Goal: Transaction & Acquisition: Purchase product/service

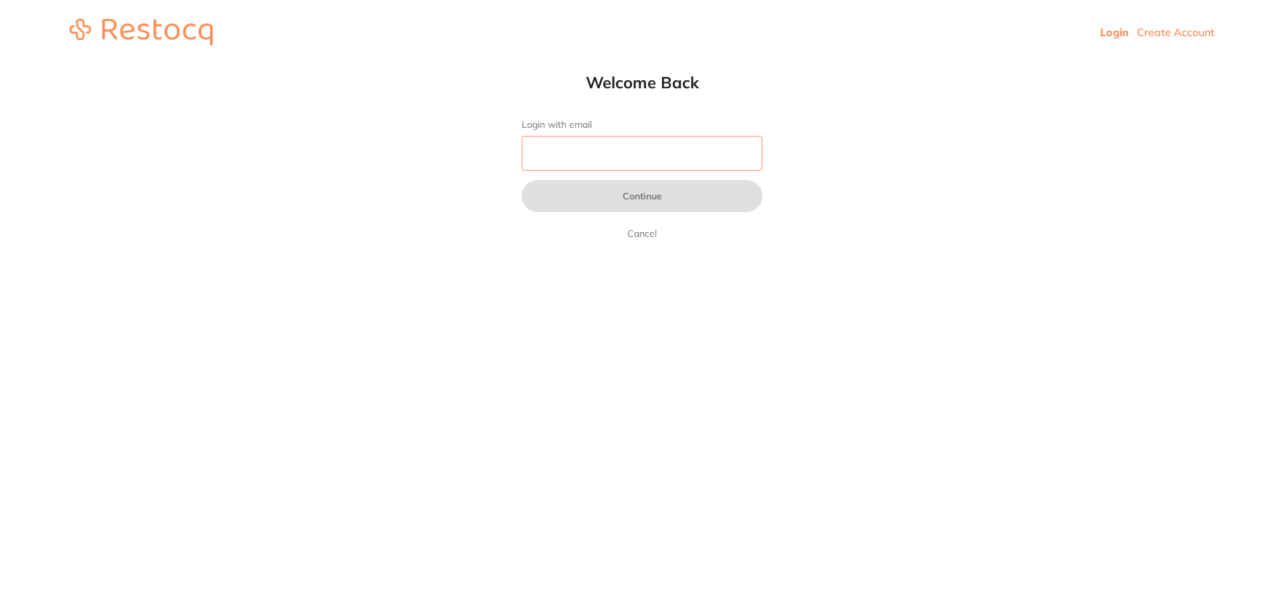
drag, startPoint x: 0, startPoint y: 0, endPoint x: 632, endPoint y: 138, distance: 646.8
click at [632, 138] on input "Login with email" at bounding box center [642, 153] width 241 height 35
type input "[EMAIL_ADDRESS][DOMAIN_NAME]"
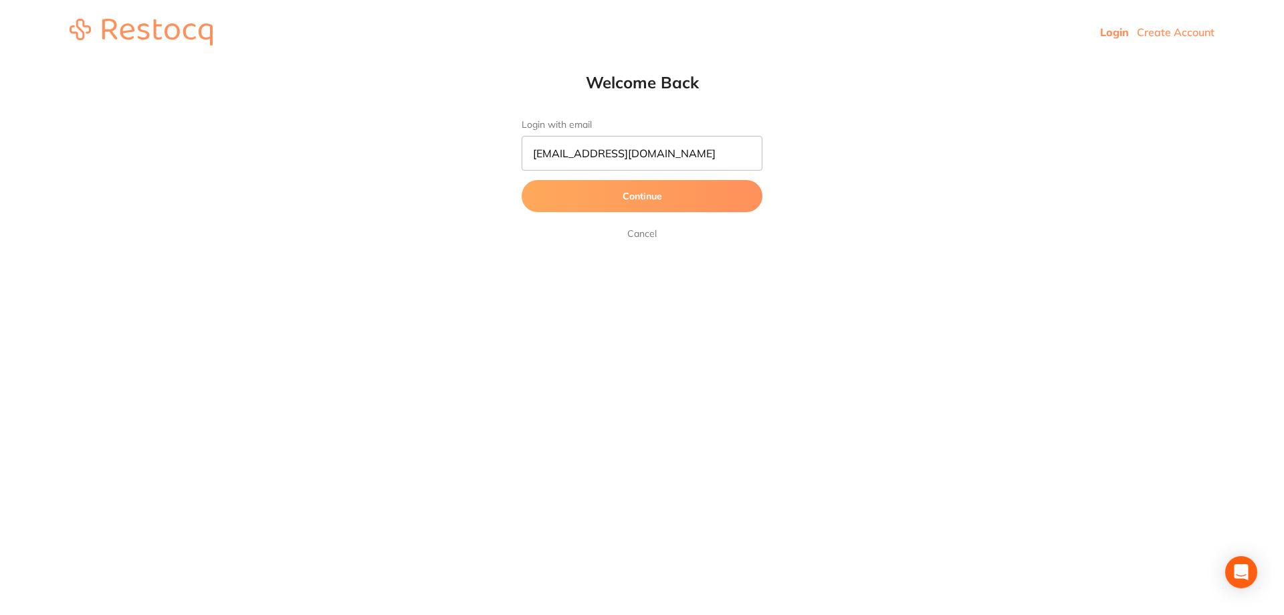
click at [601, 189] on button "Continue" at bounding box center [642, 196] width 241 height 32
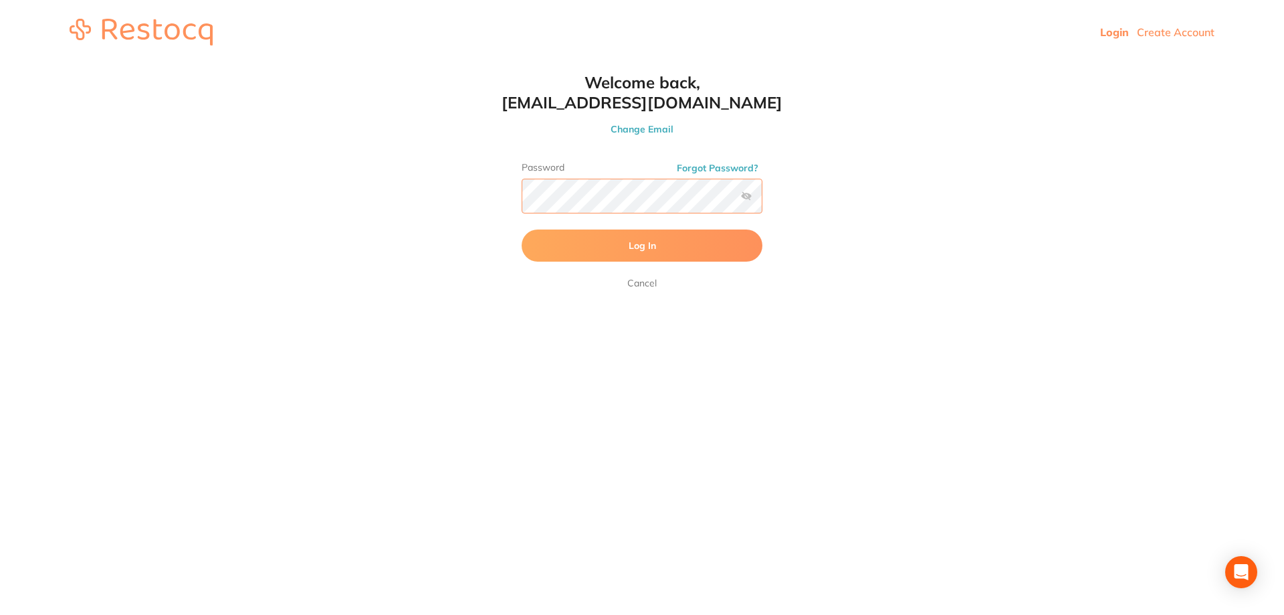
click at [522, 229] on button "Log In" at bounding box center [642, 245] width 241 height 32
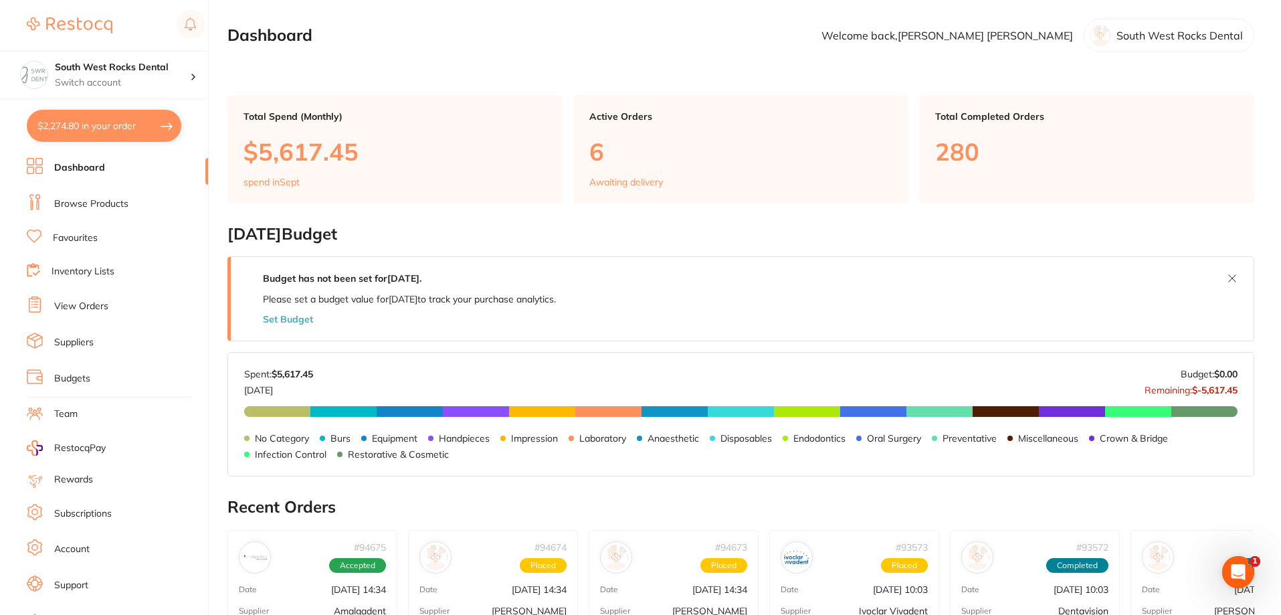
click at [81, 130] on button "$2,274.80 in your order" at bounding box center [104, 126] width 154 height 32
checkbox input "true"
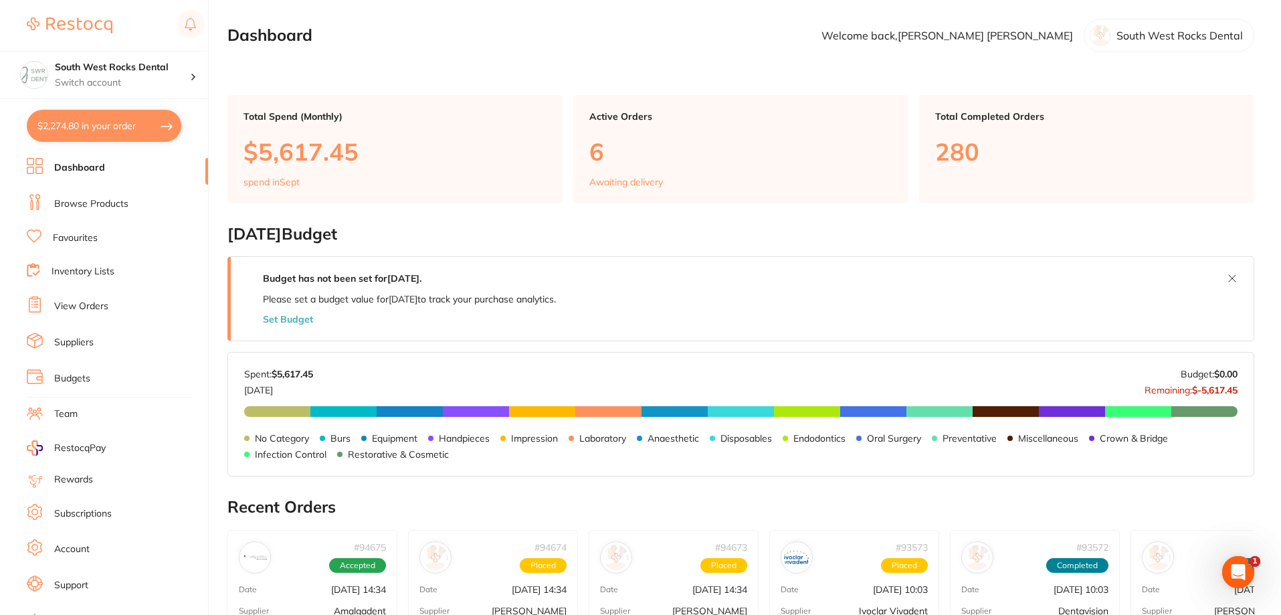
checkbox input "true"
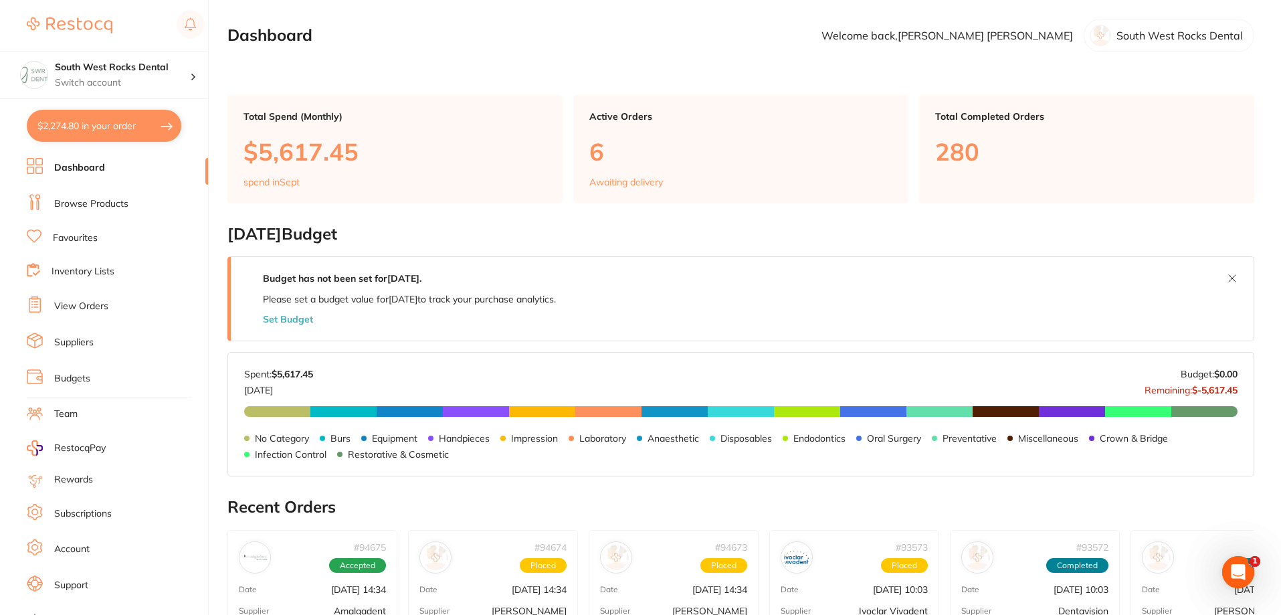
checkbox input "true"
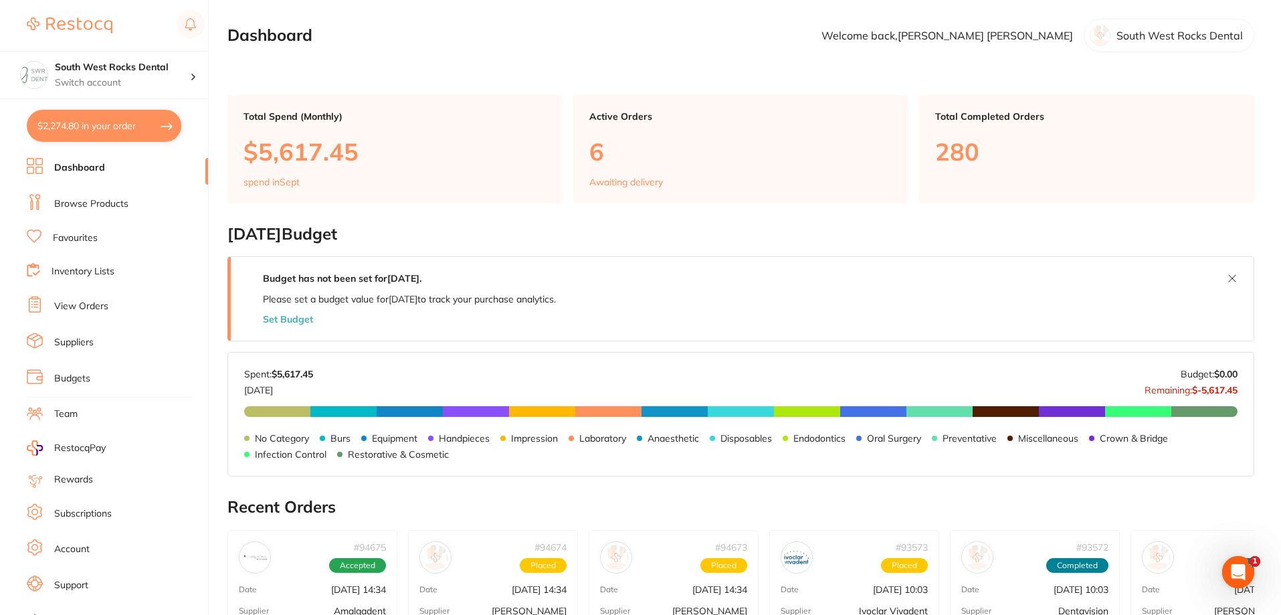
checkbox input "true"
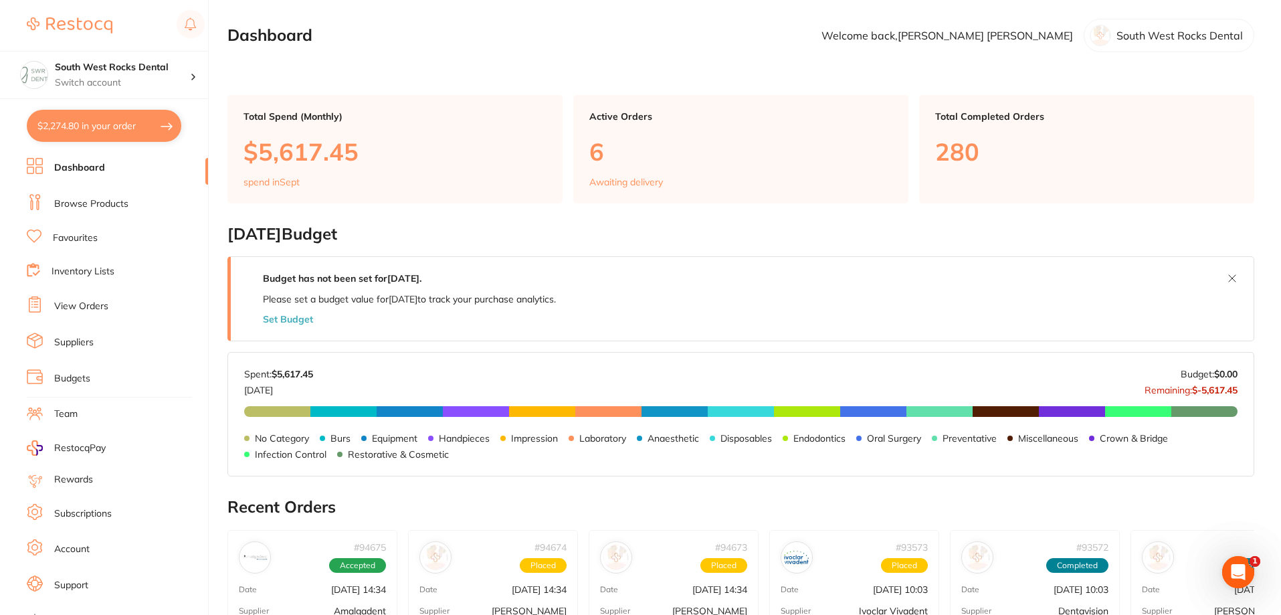
checkbox input "true"
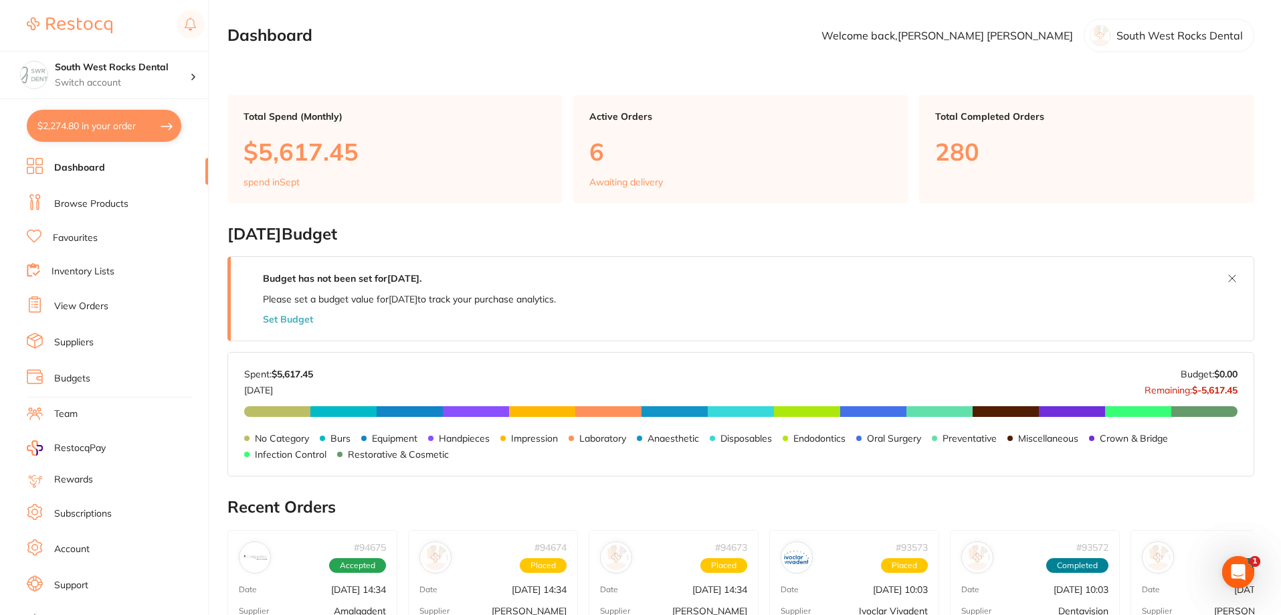
checkbox input "true"
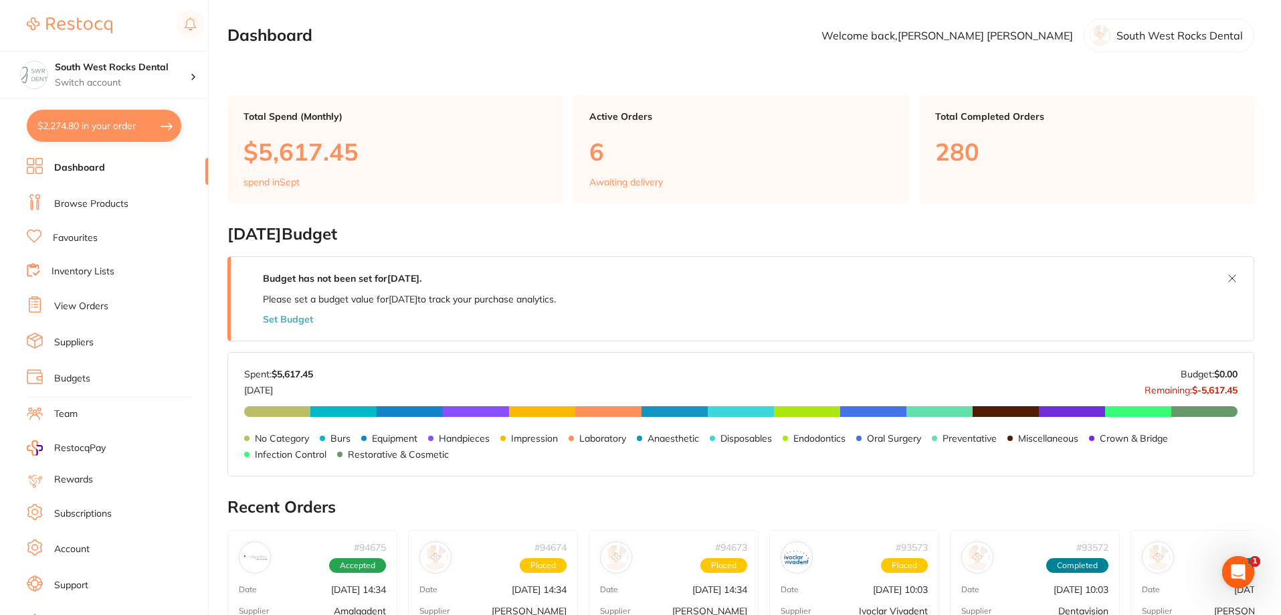
checkbox input "true"
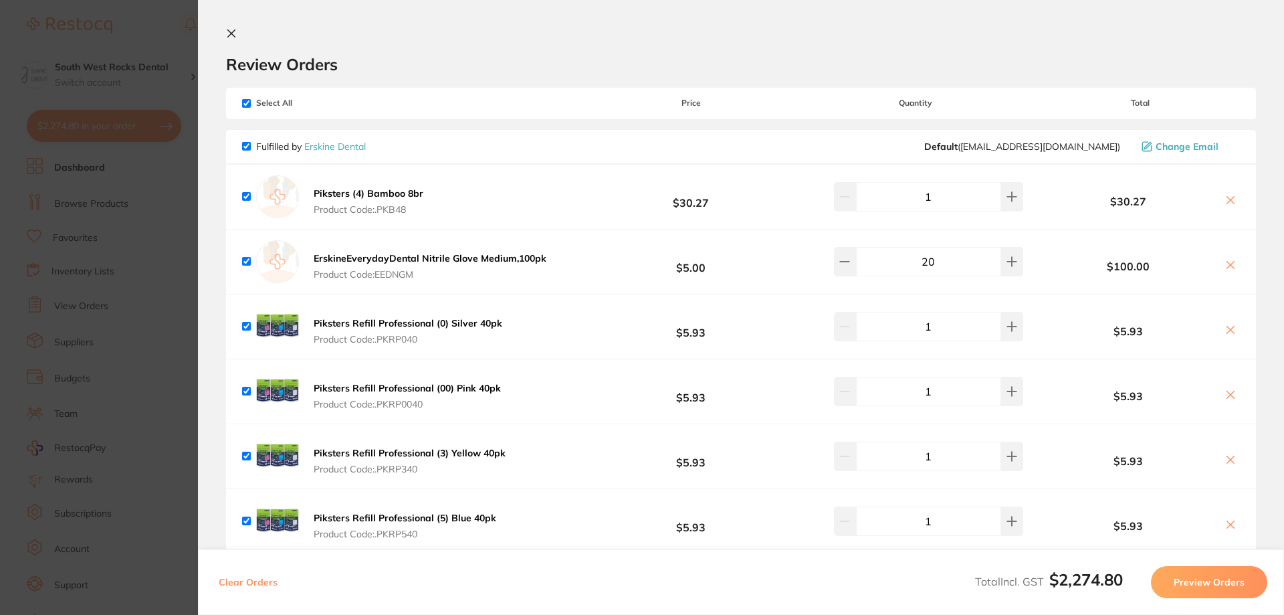
click at [233, 28] on icon at bounding box center [231, 33] width 11 height 11
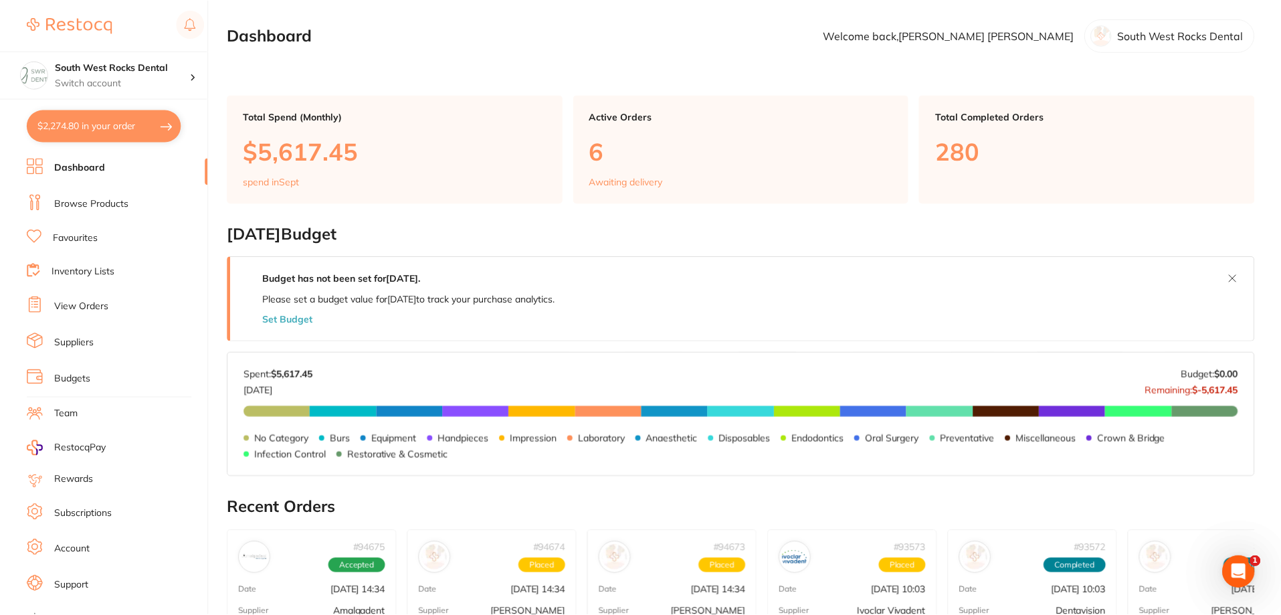
scroll to position [118, 0]
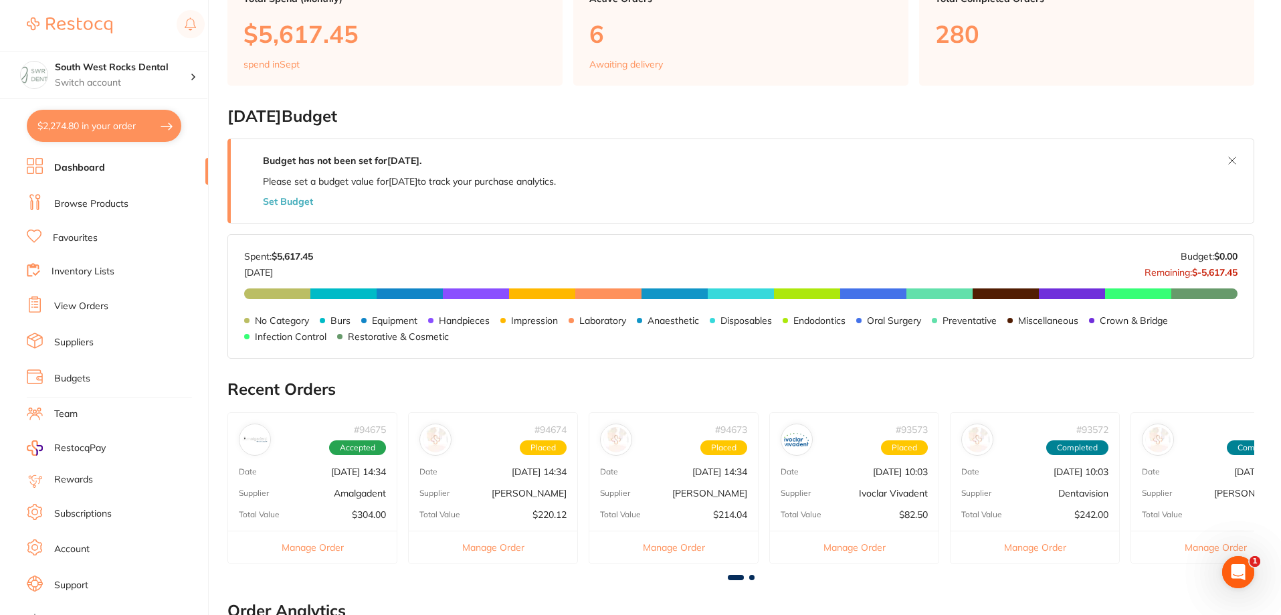
click at [93, 237] on link "Favourites" at bounding box center [75, 237] width 45 height 13
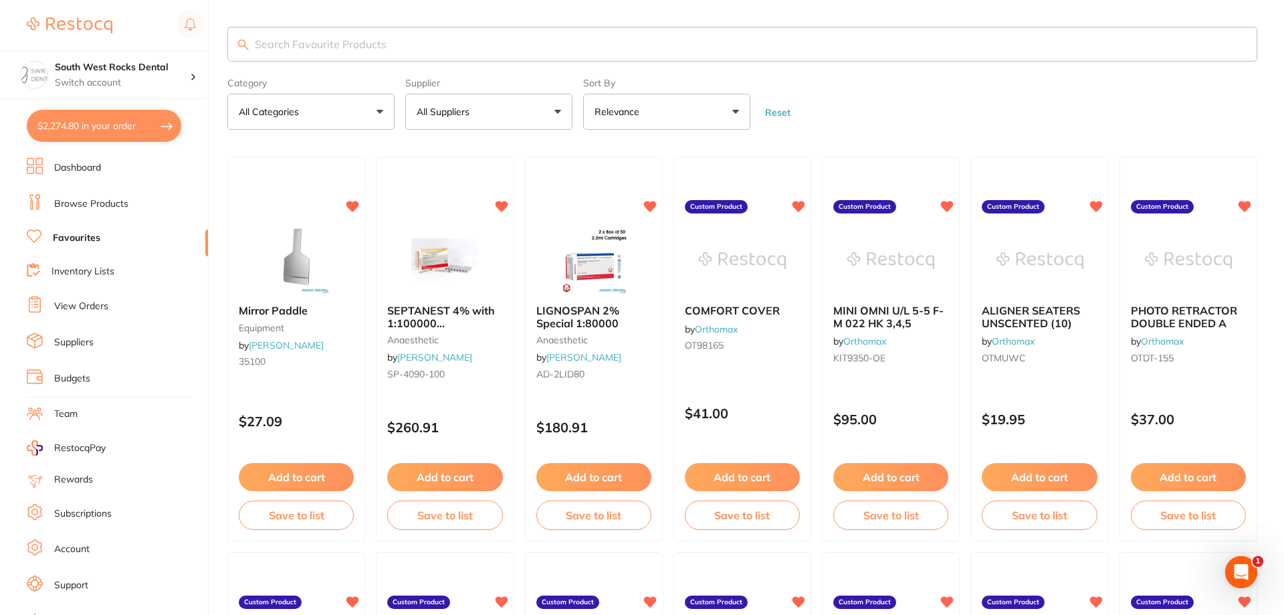
click at [560, 120] on button "All Suppliers" at bounding box center [488, 112] width 167 height 36
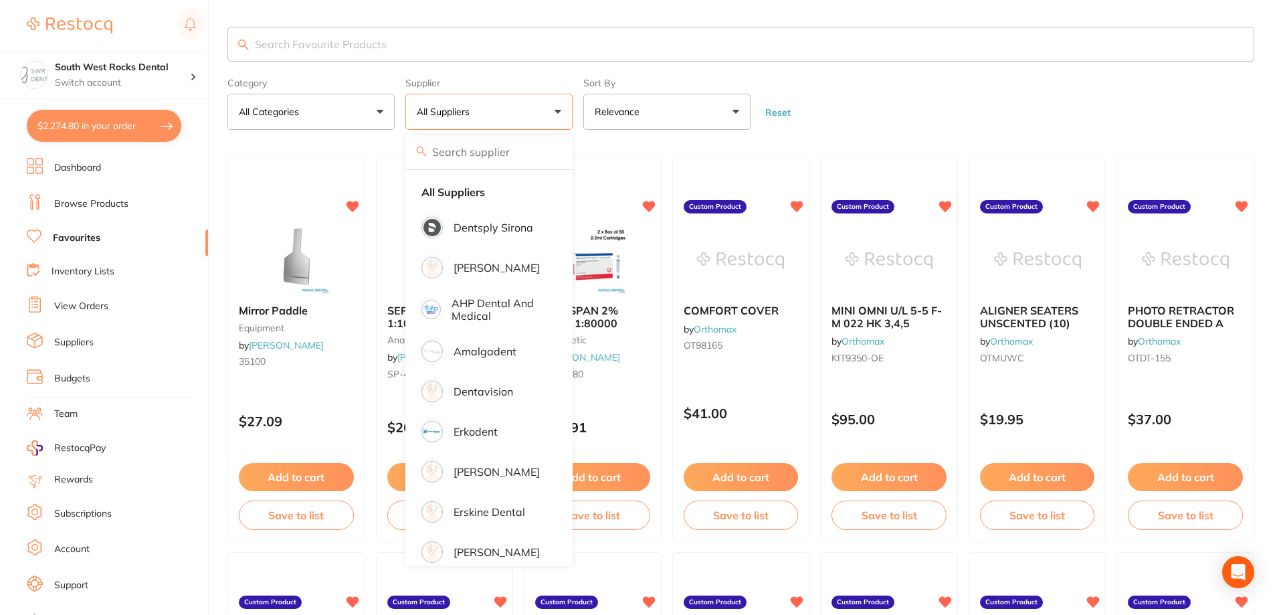
click at [556, 114] on button "All Suppliers" at bounding box center [488, 112] width 167 height 36
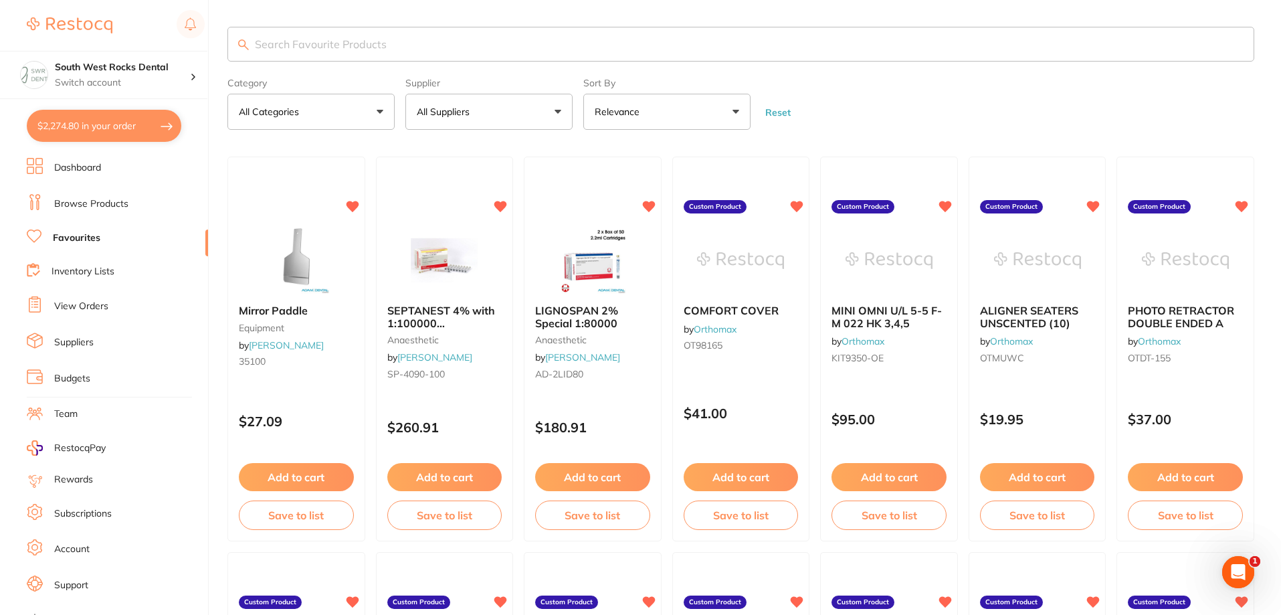
click at [556, 114] on button "All Suppliers" at bounding box center [488, 112] width 167 height 36
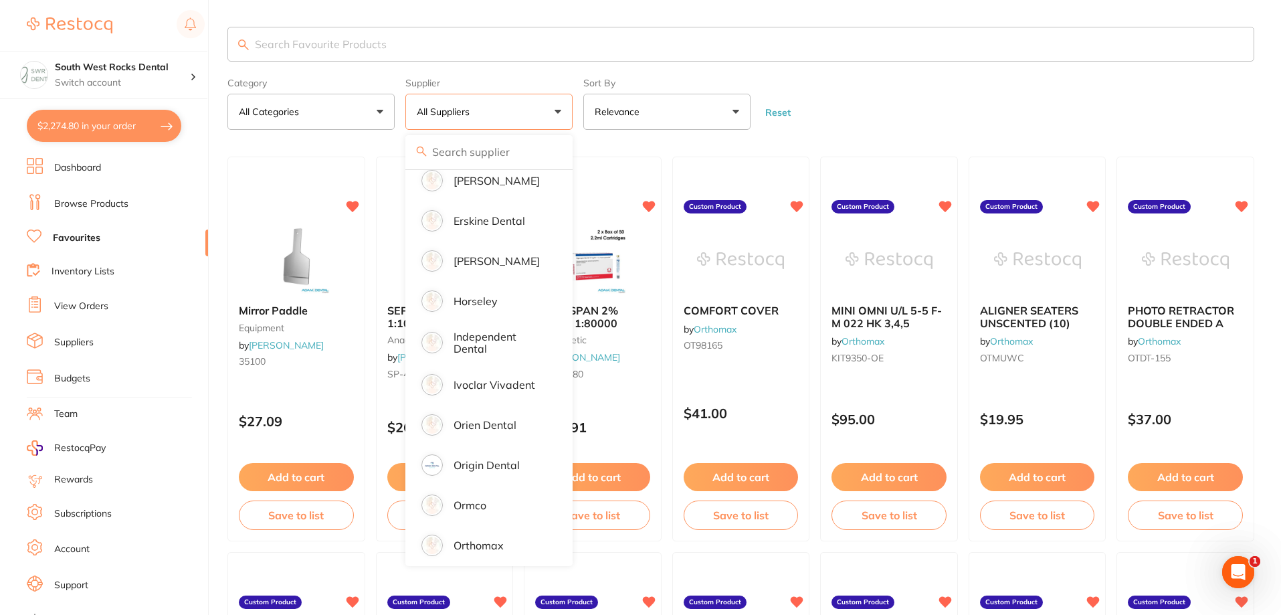
scroll to position [304, 0]
click at [475, 324] on p "Independent Dental" at bounding box center [500, 336] width 95 height 25
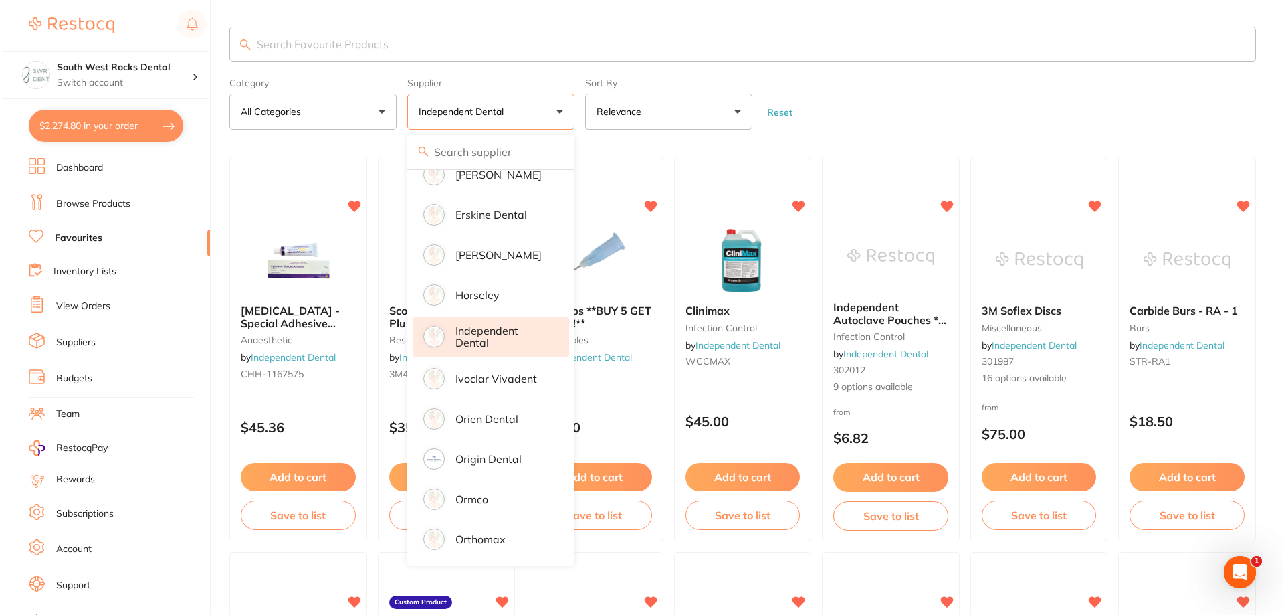
scroll to position [0, 0]
click at [106, 127] on button "$2,274.80 in your order" at bounding box center [104, 126] width 154 height 32
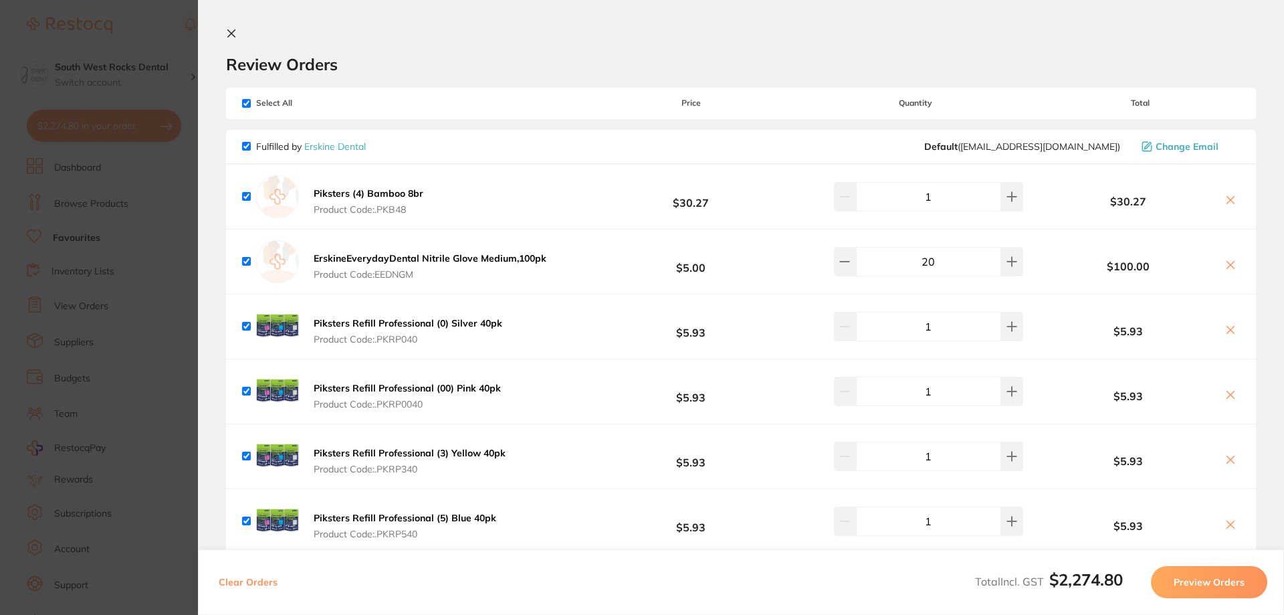
click at [229, 31] on icon at bounding box center [231, 33] width 7 height 7
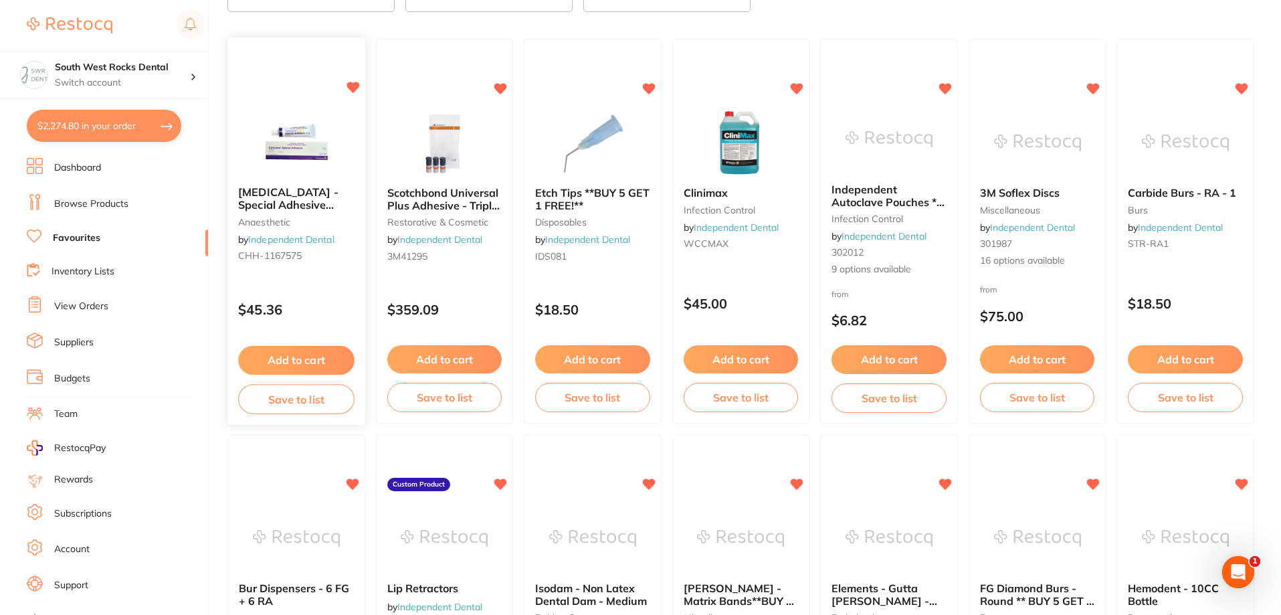
click at [308, 362] on button "Add to cart" at bounding box center [296, 360] width 116 height 29
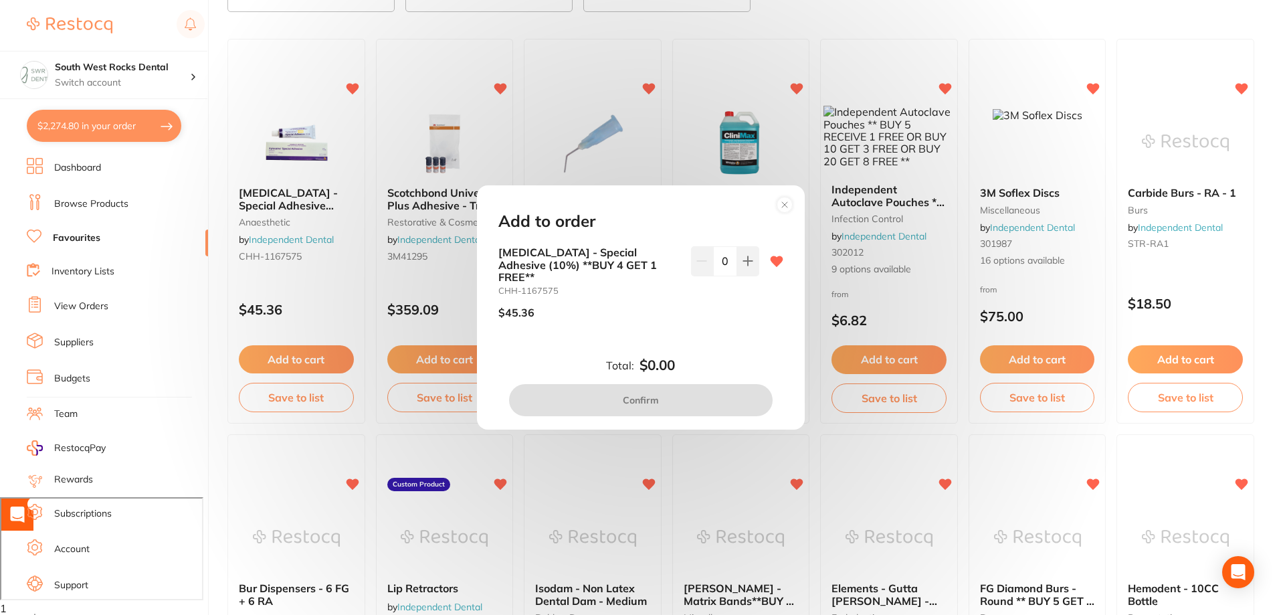
click at [745, 266] on icon at bounding box center [747, 261] width 9 height 9
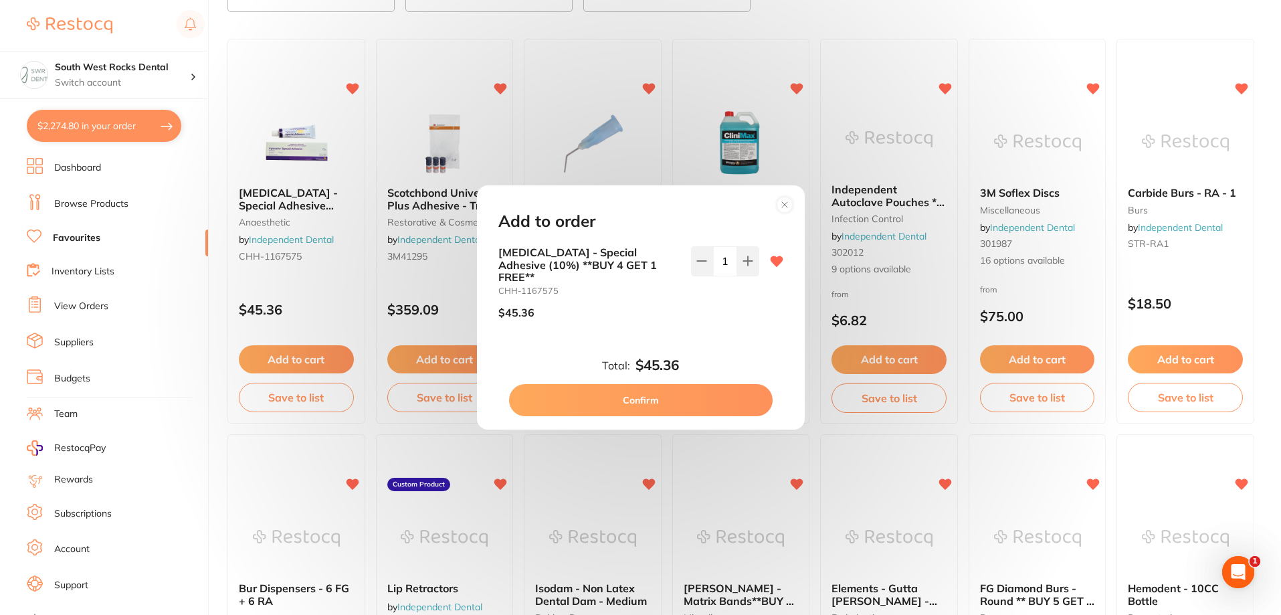
scroll to position [0, 0]
click at [745, 266] on icon at bounding box center [747, 261] width 9 height 9
type input "2"
click at [660, 390] on button "Confirm" at bounding box center [641, 400] width 264 height 32
checkbox input "false"
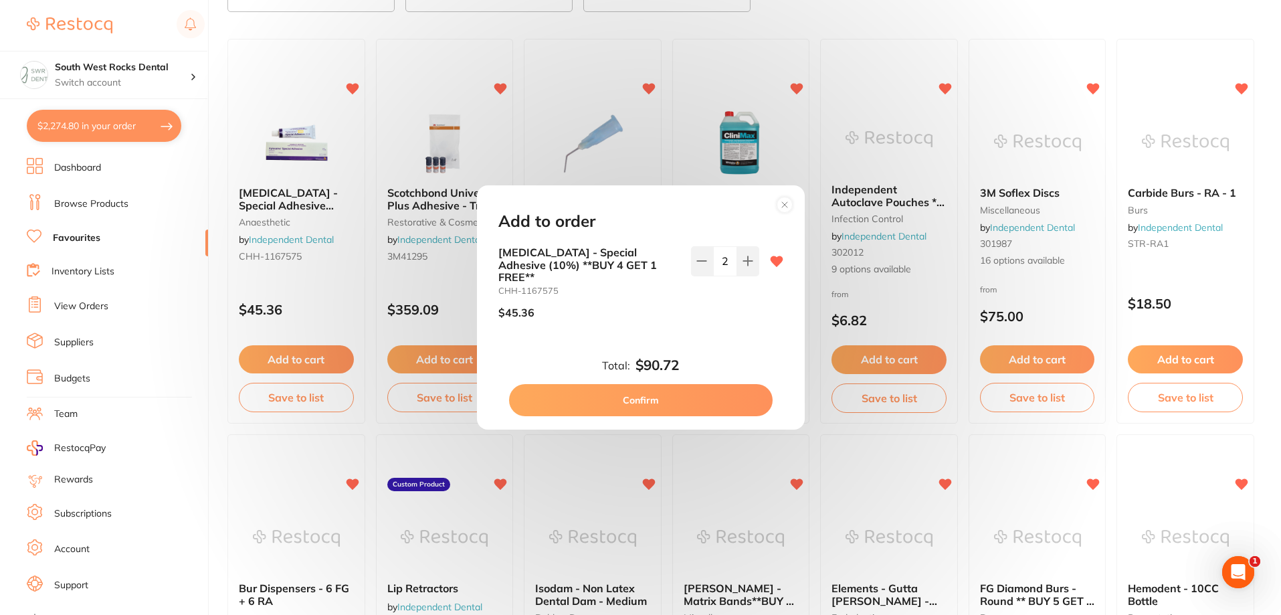
checkbox input "false"
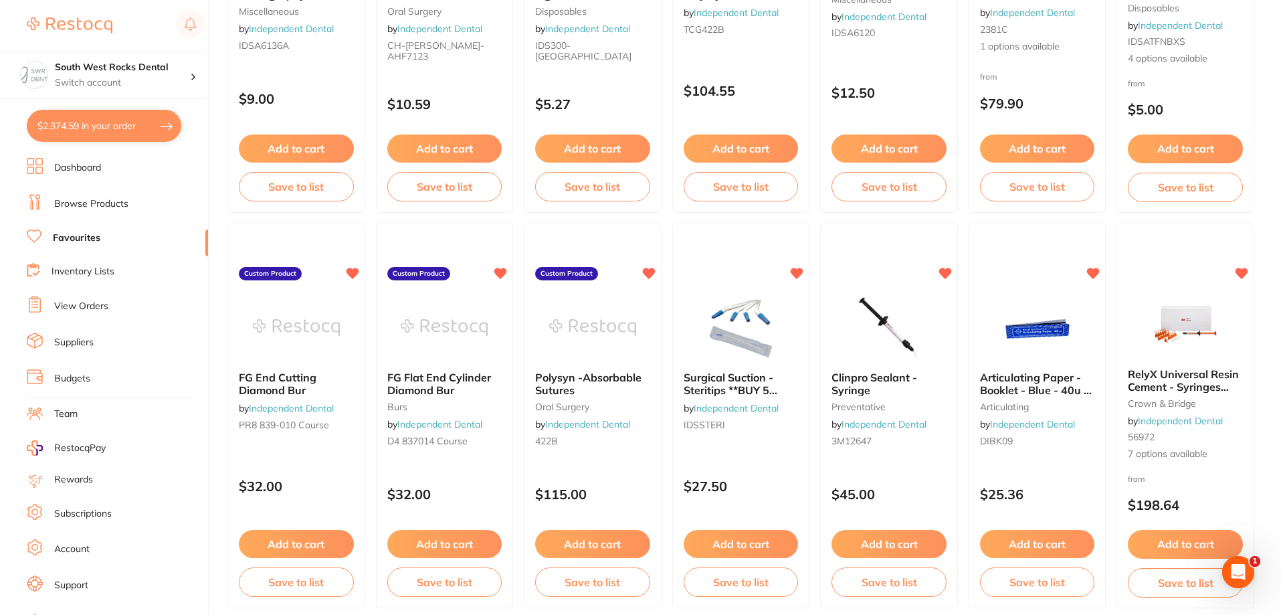
scroll to position [1121, 0]
